Goal: Browse casually

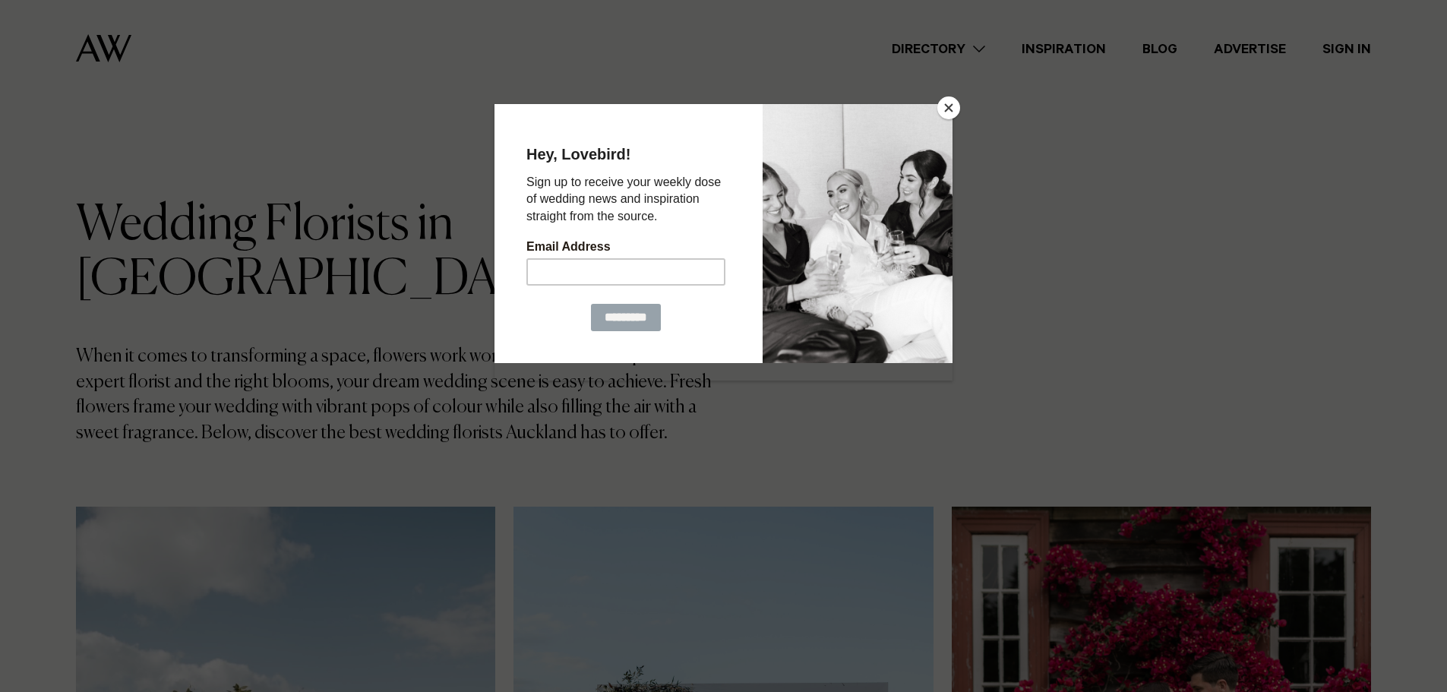
click at [954, 100] on button "Close" at bounding box center [948, 107] width 23 height 23
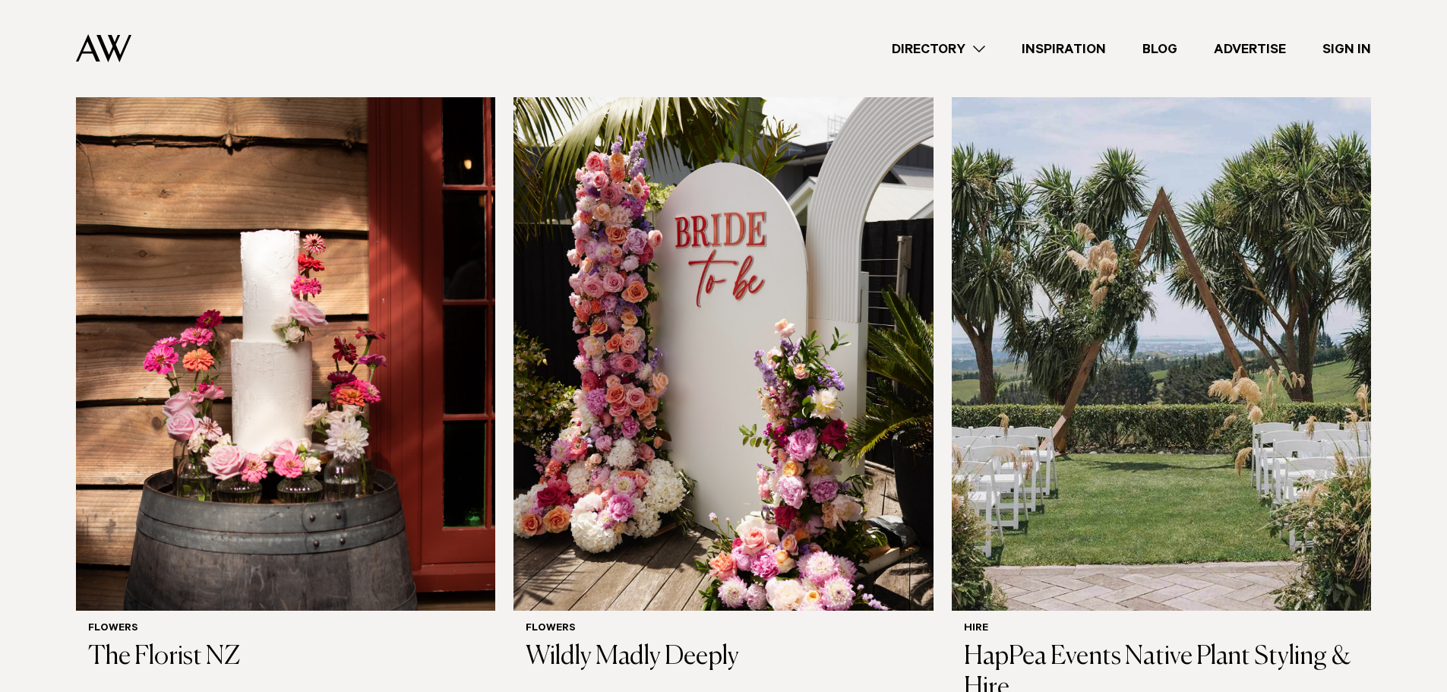
scroll to position [1139, 0]
click at [1205, 400] on img at bounding box center [1161, 328] width 419 height 563
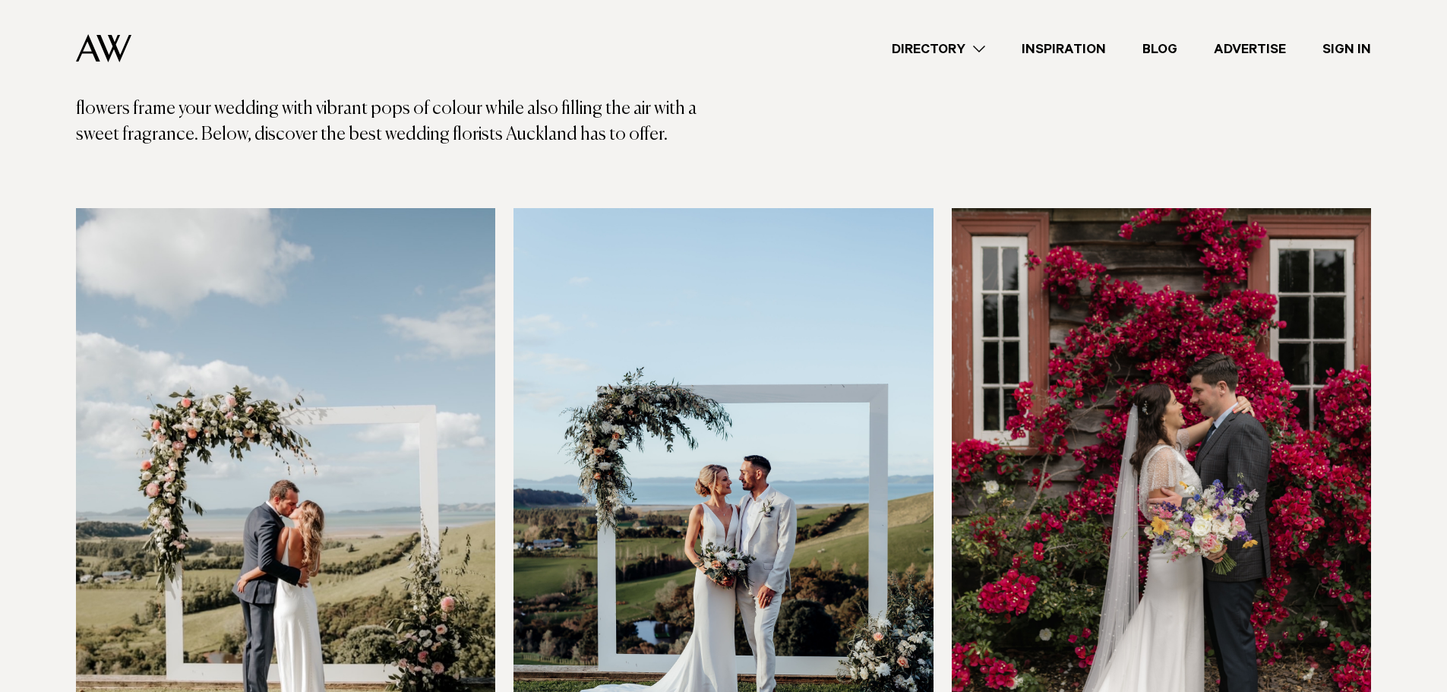
scroll to position [0, 0]
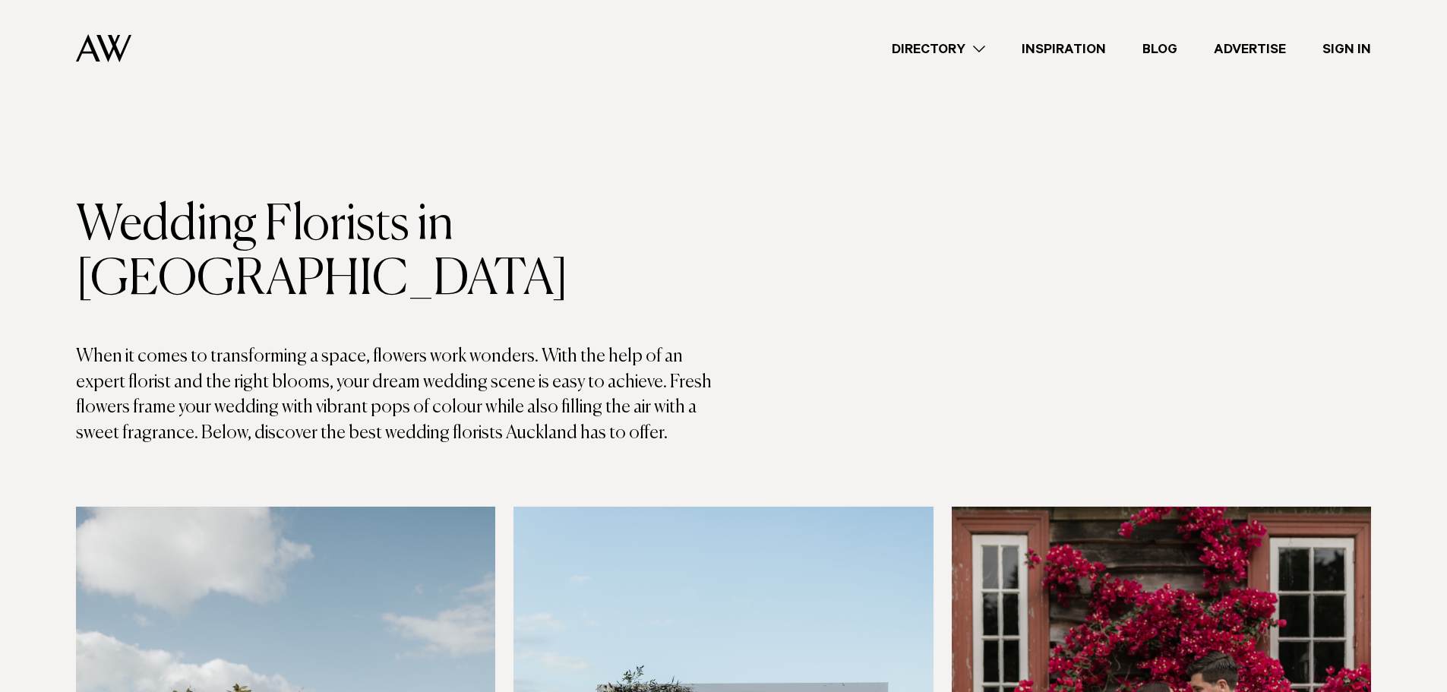
click at [1084, 51] on link "Inspiration" at bounding box center [1063, 49] width 121 height 21
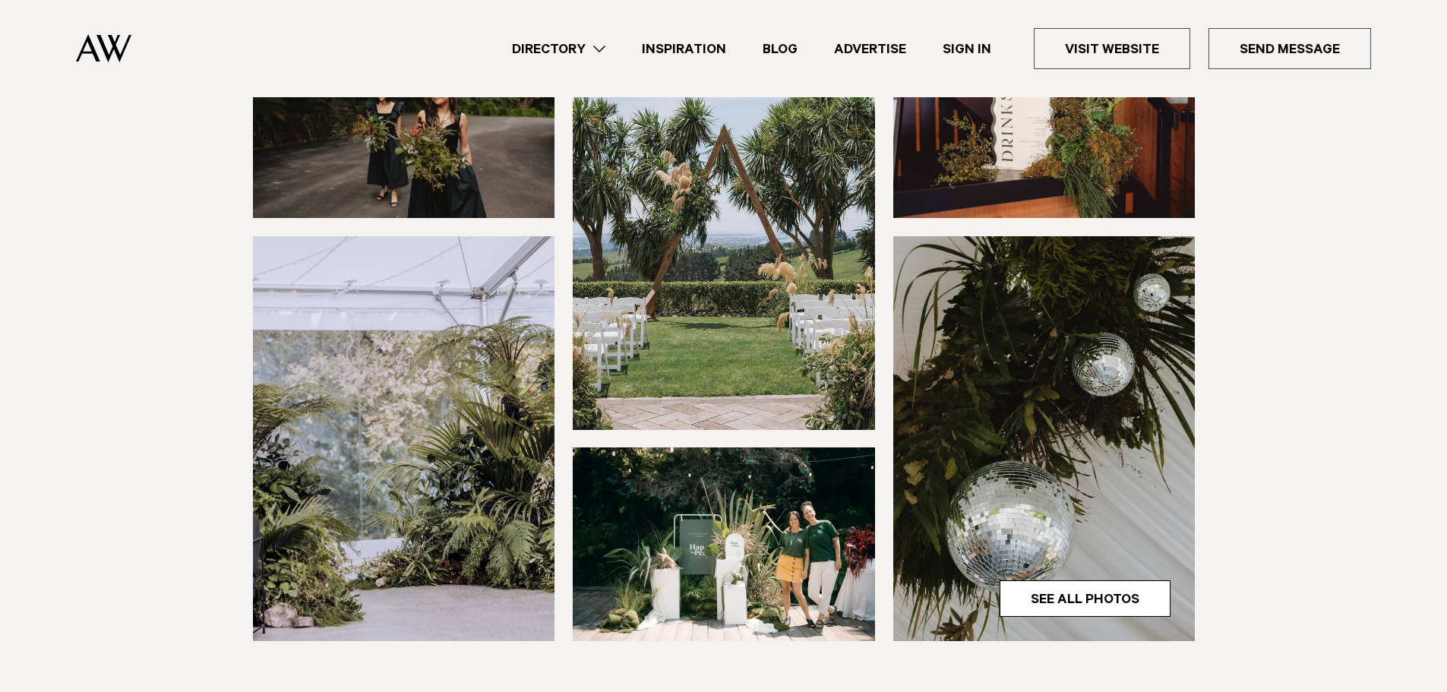
scroll to position [228, 0]
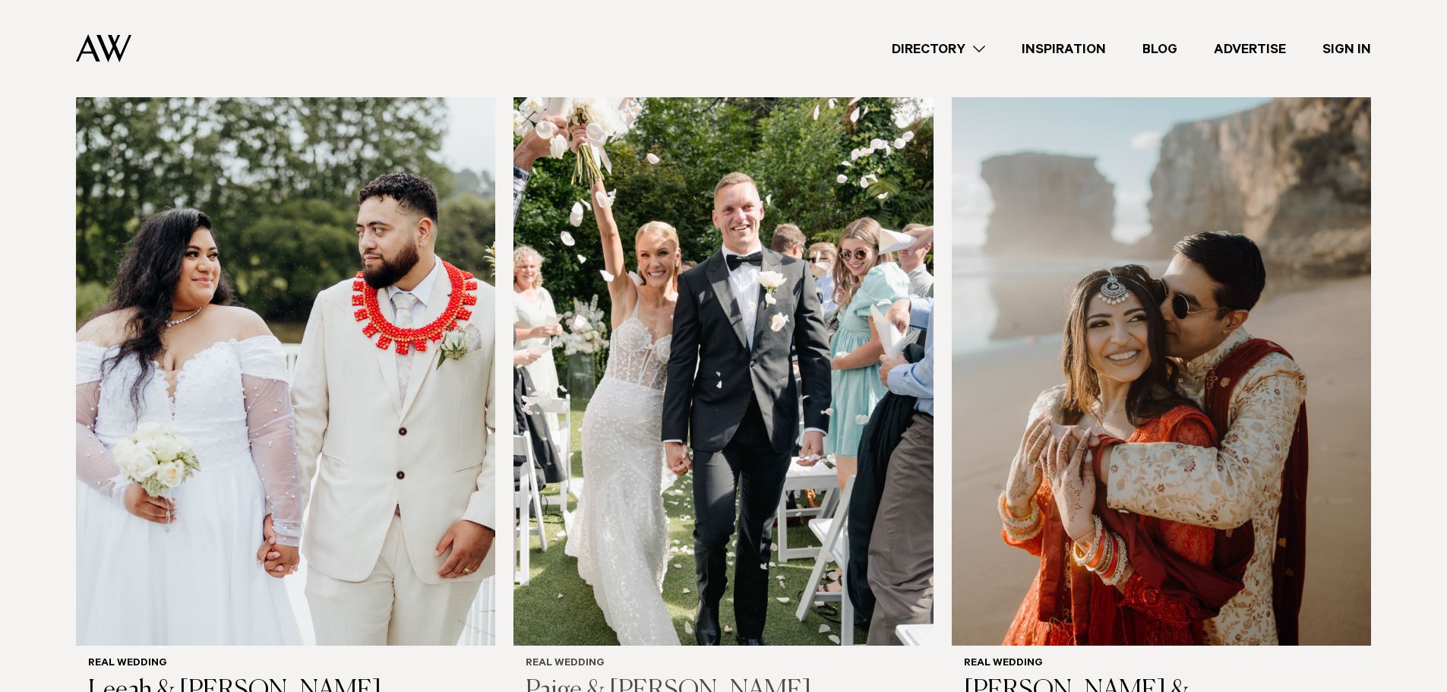
scroll to position [1823, 0]
click at [722, 374] on img at bounding box center [722, 363] width 419 height 563
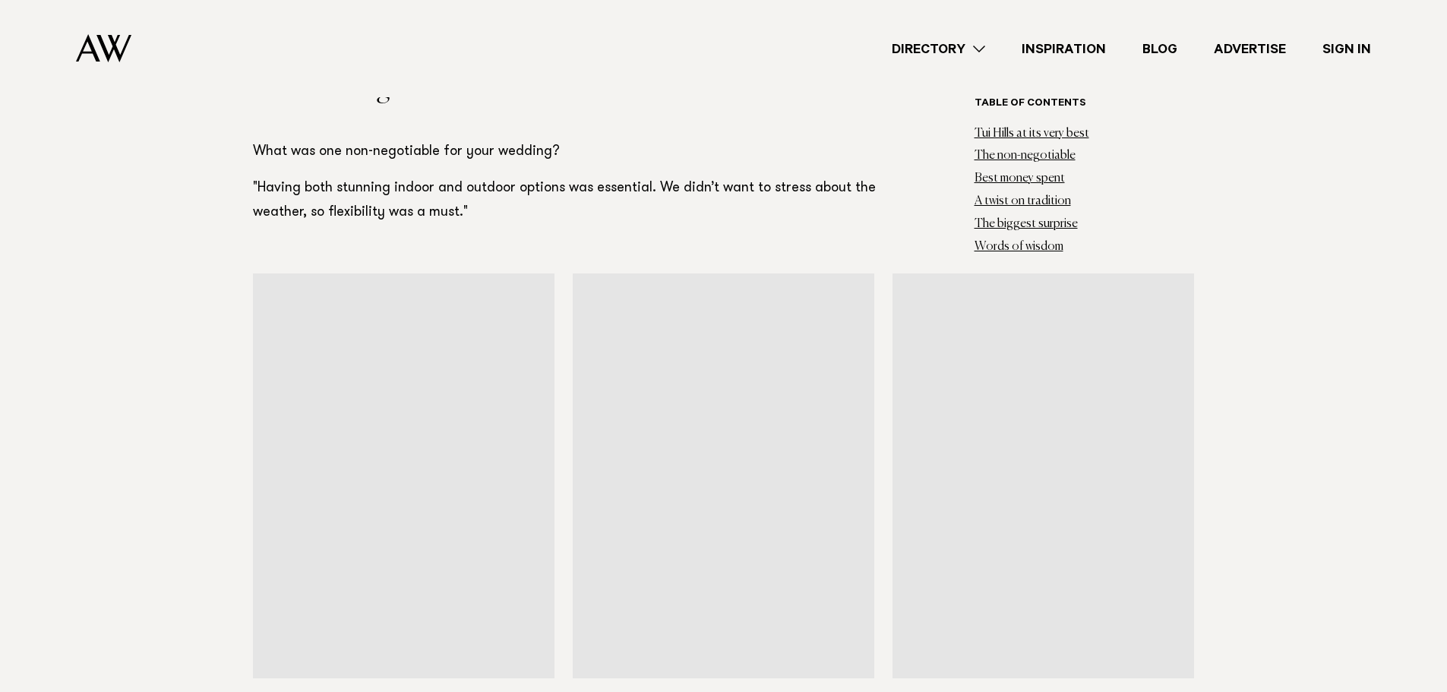
scroll to position [2507, 0]
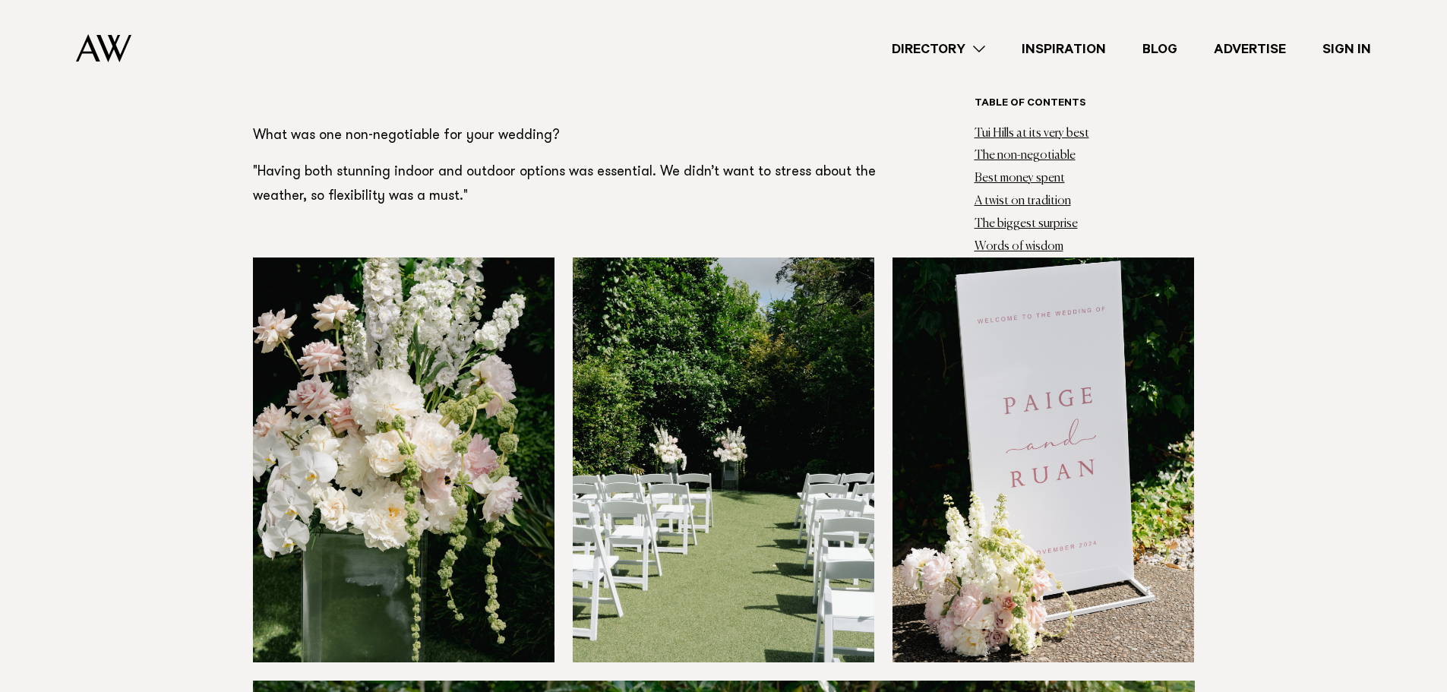
drag, startPoint x: 725, startPoint y: 359, endPoint x: 1335, endPoint y: 327, distance: 610.7
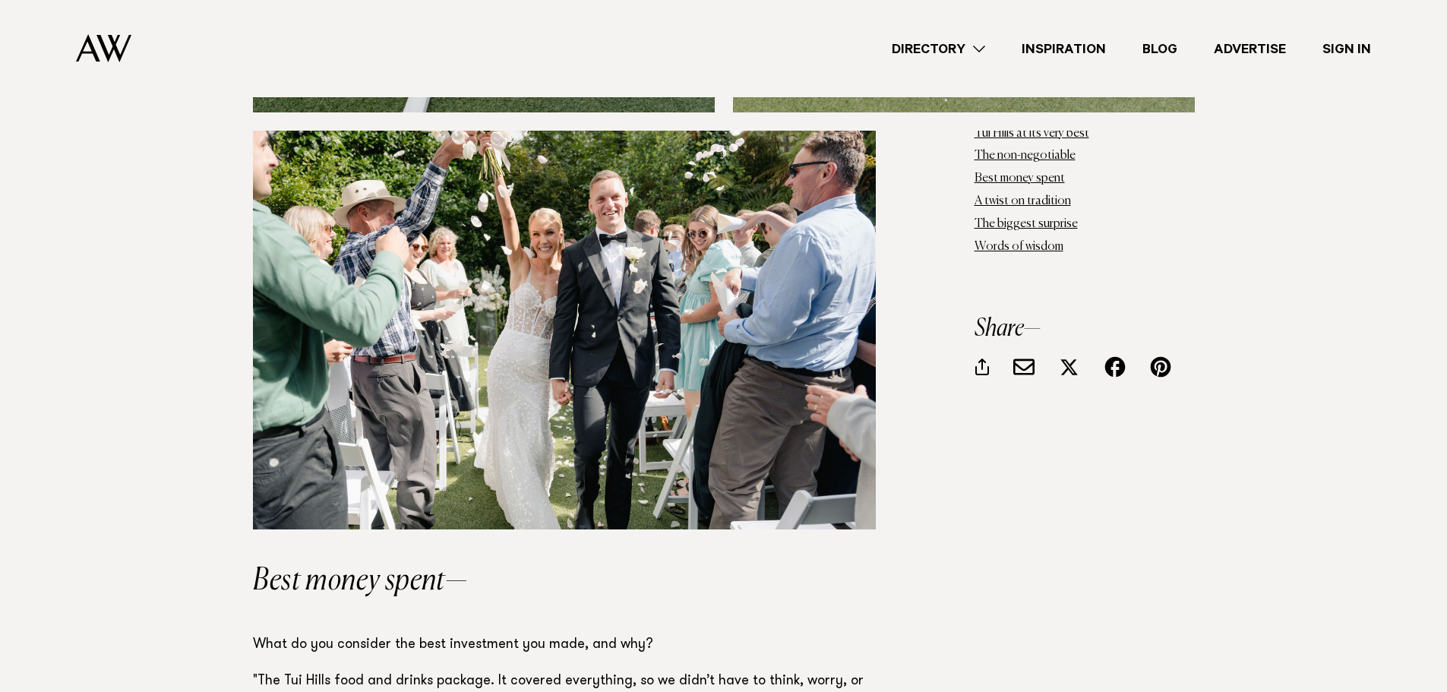
scroll to position [5317, 0]
